Goal: Download file/media

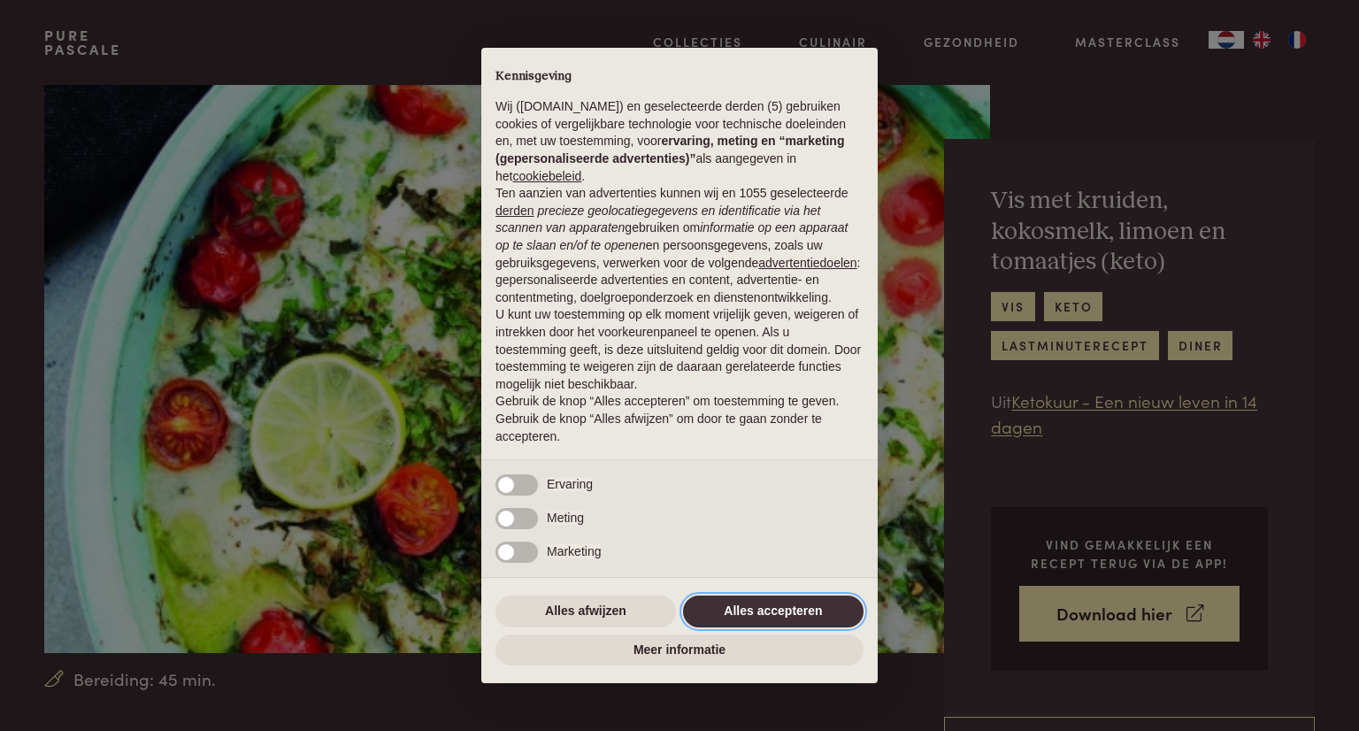
click at [777, 609] on button "Alles accepteren" at bounding box center [773, 611] width 180 height 32
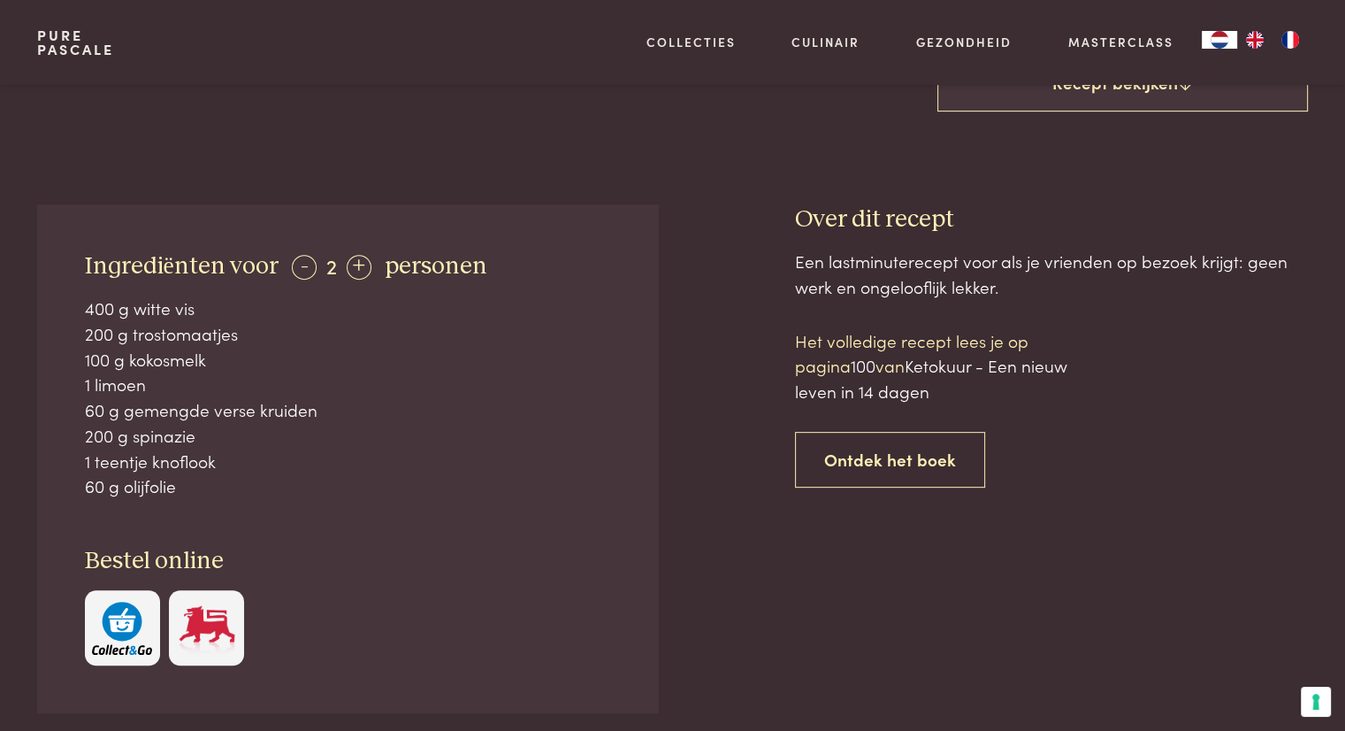
scroll to position [663, 0]
click at [350, 277] on div "+" at bounding box center [359, 265] width 25 height 25
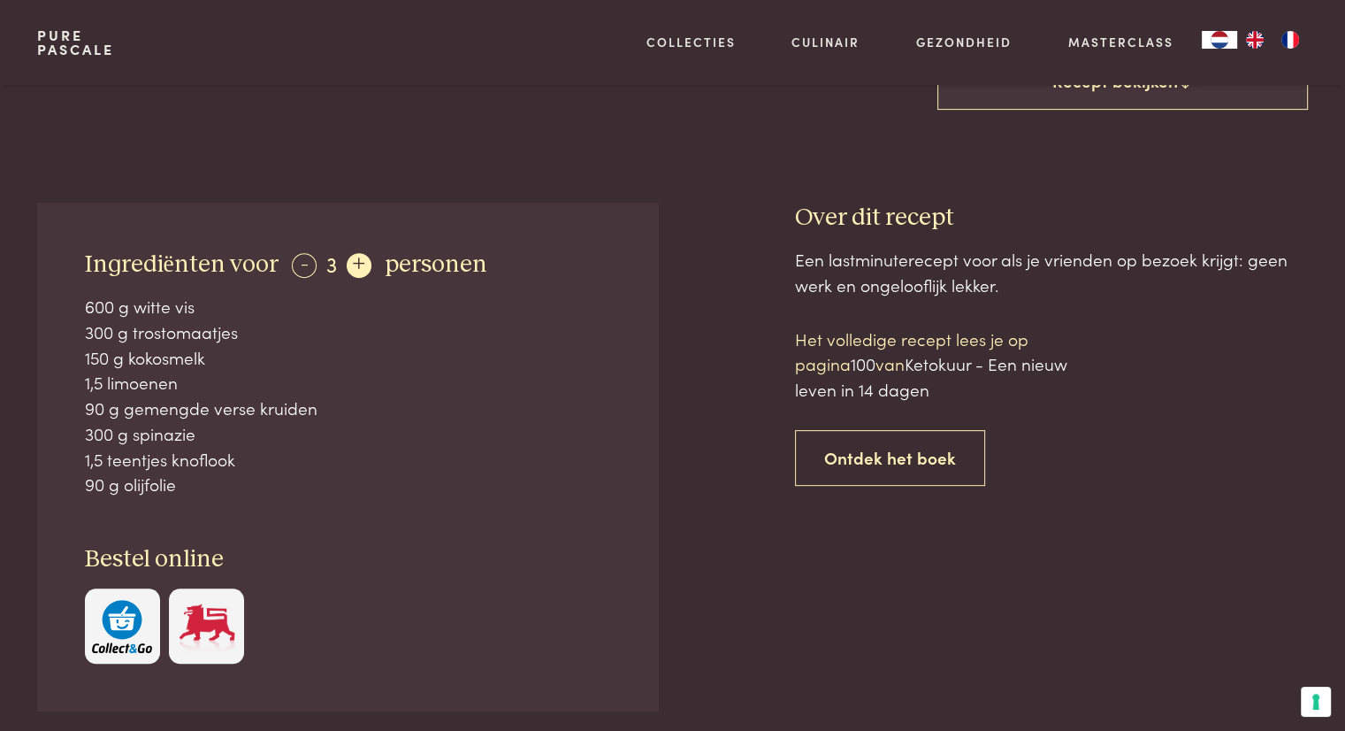
click at [350, 277] on div "+" at bounding box center [359, 265] width 25 height 25
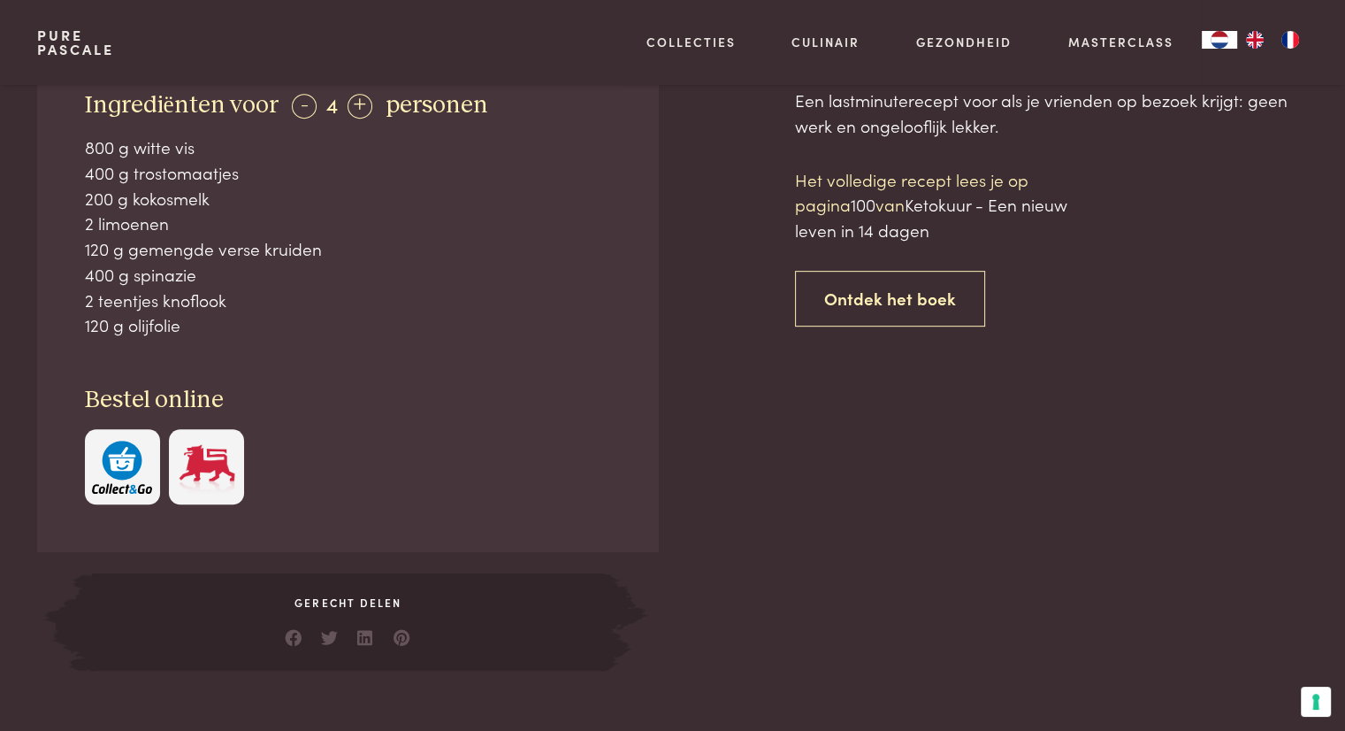
scroll to position [819, 0]
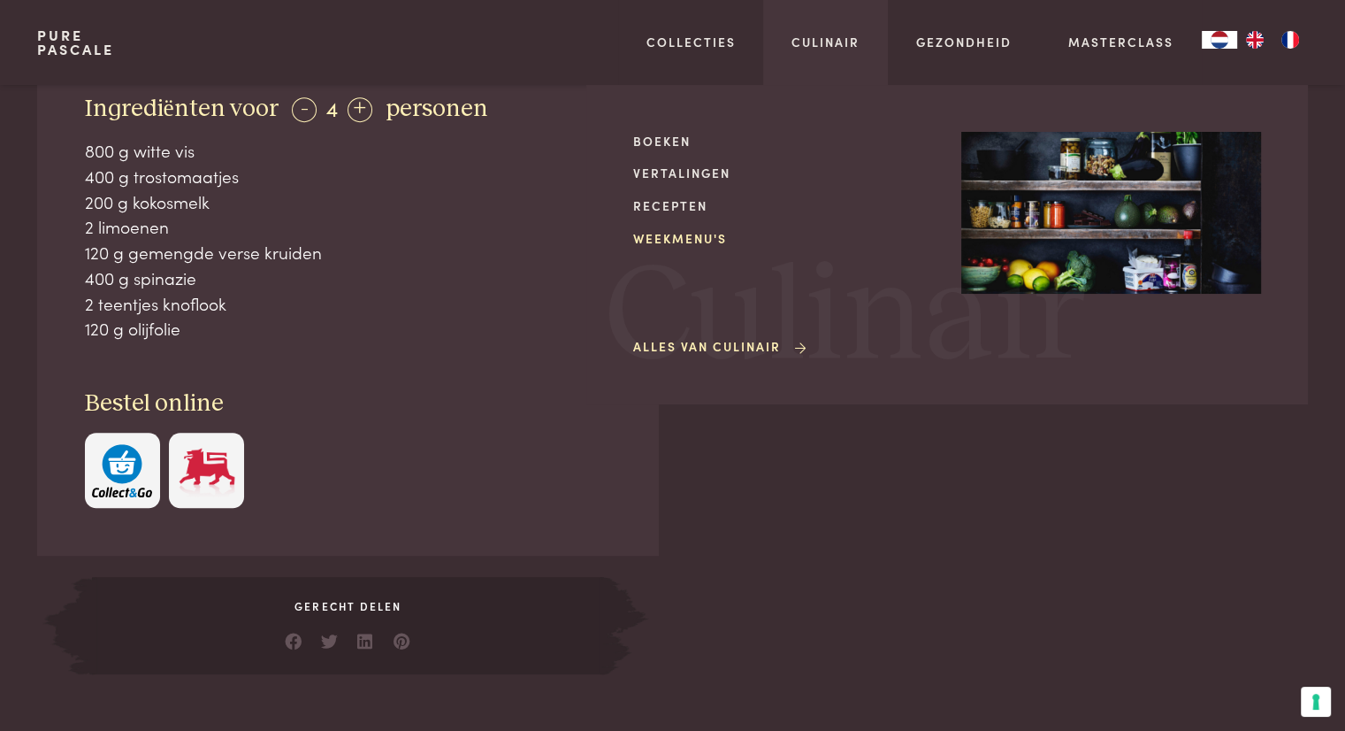
click at [652, 241] on link "Weekmenu's" at bounding box center [783, 238] width 300 height 19
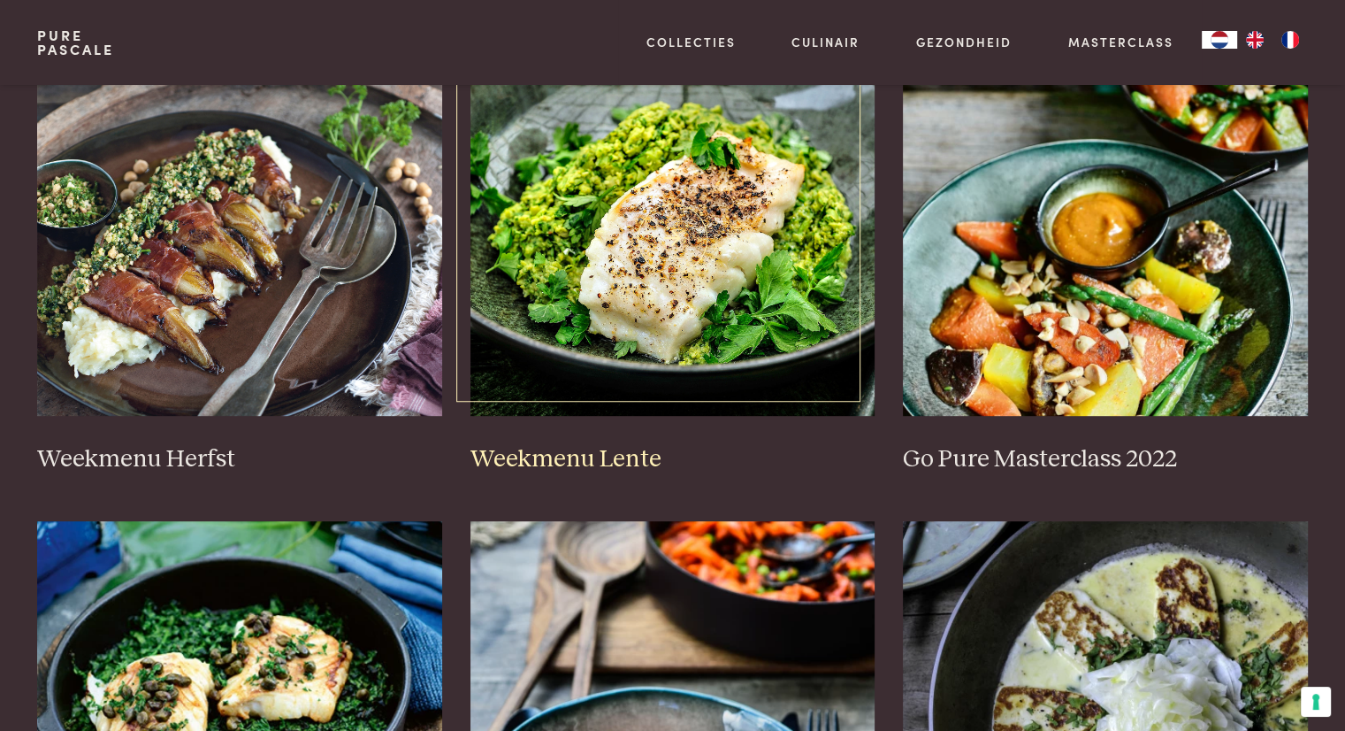
scroll to position [860, 0]
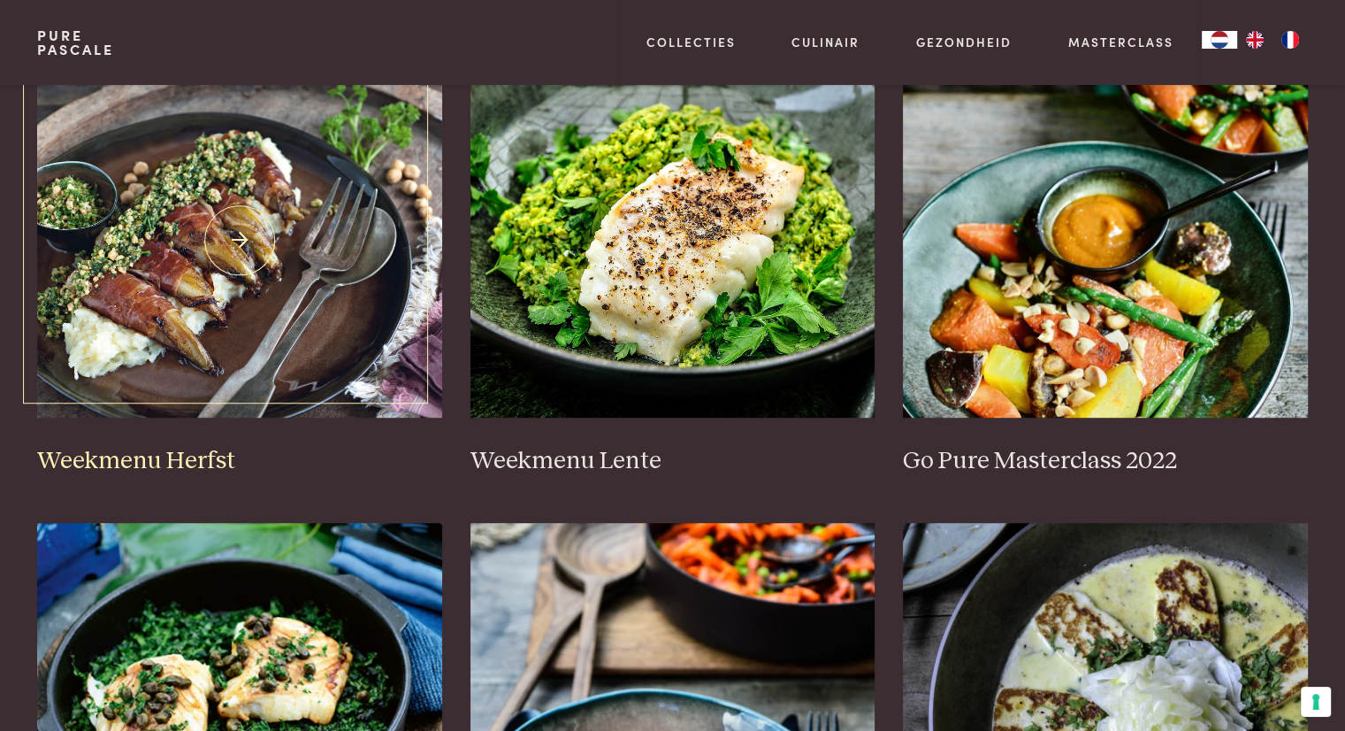
click at [322, 277] on img at bounding box center [239, 241] width 405 height 354
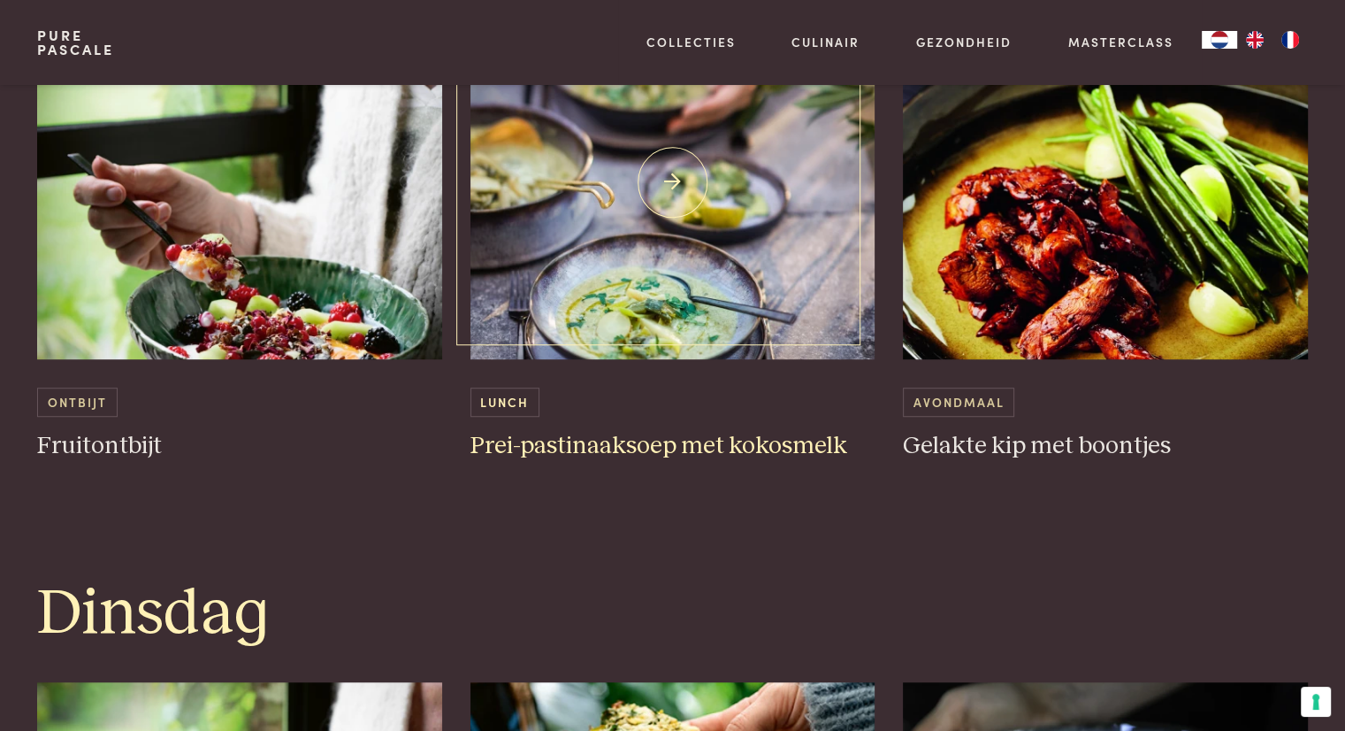
scroll to position [1118, 0]
click at [765, 271] on img at bounding box center [673, 182] width 405 height 354
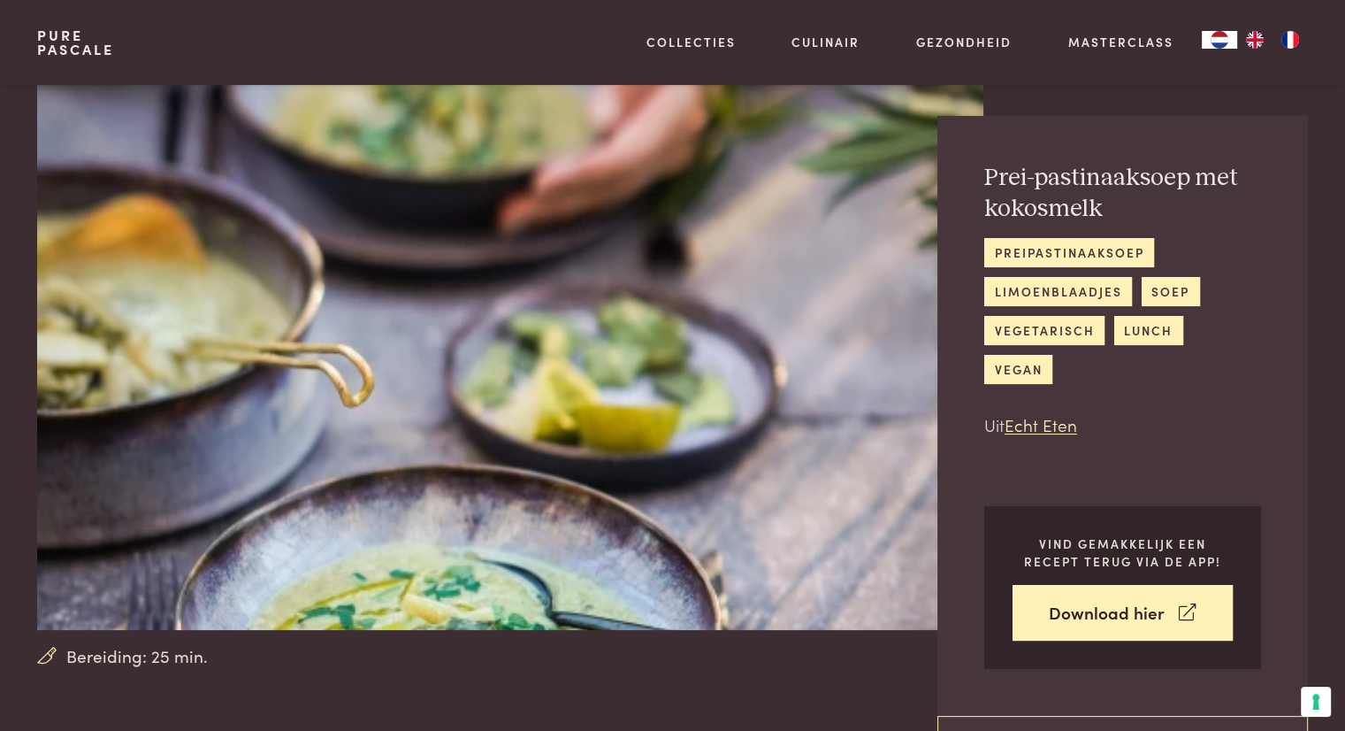
scroll to position [288, 0]
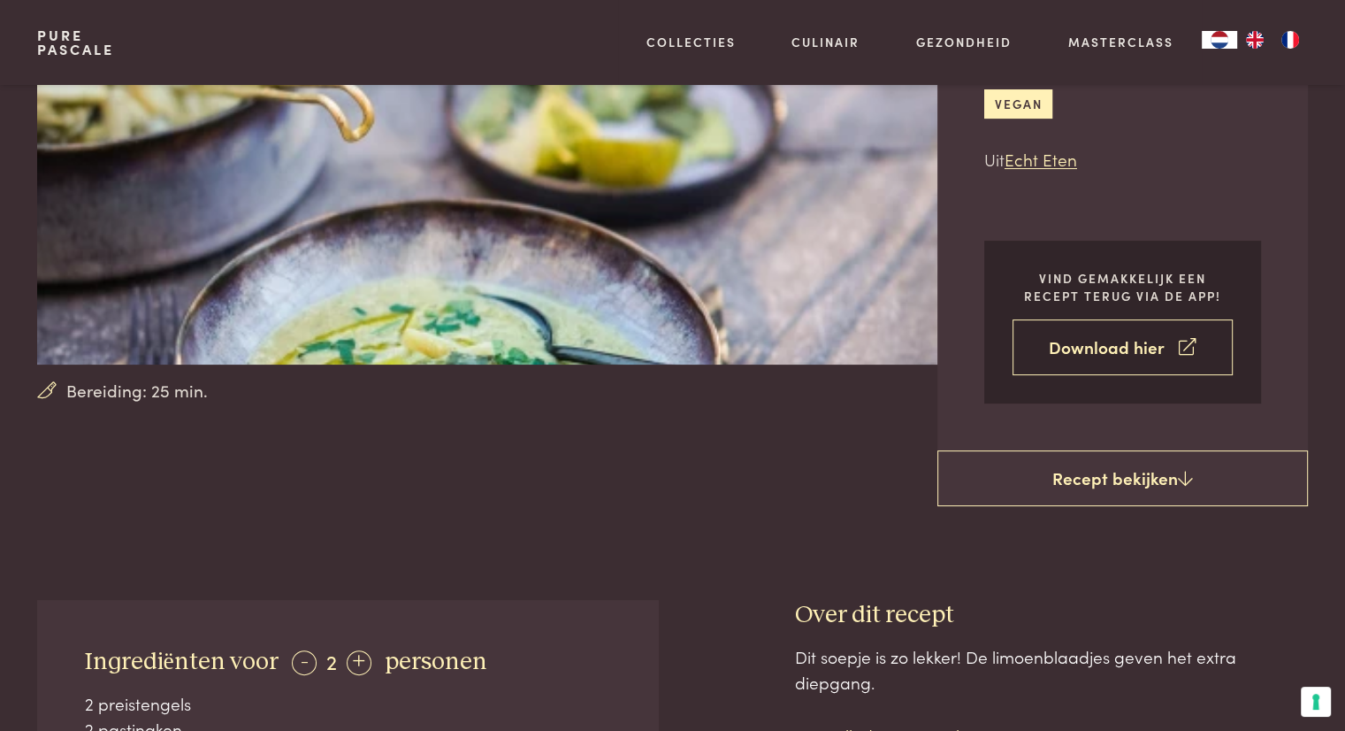
click at [1072, 319] on link "Download hier" at bounding box center [1123, 347] width 220 height 56
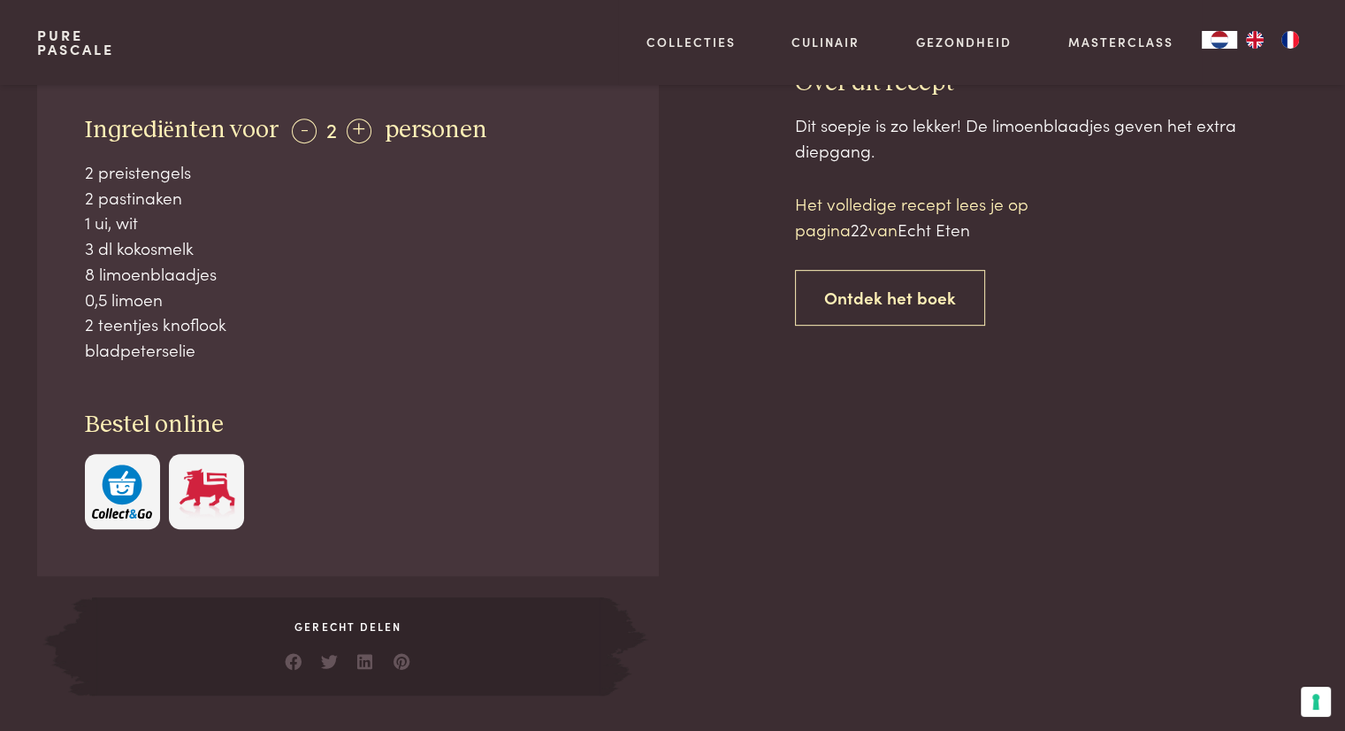
scroll to position [824, 0]
